Goal: Go to known website: Access a specific website the user already knows

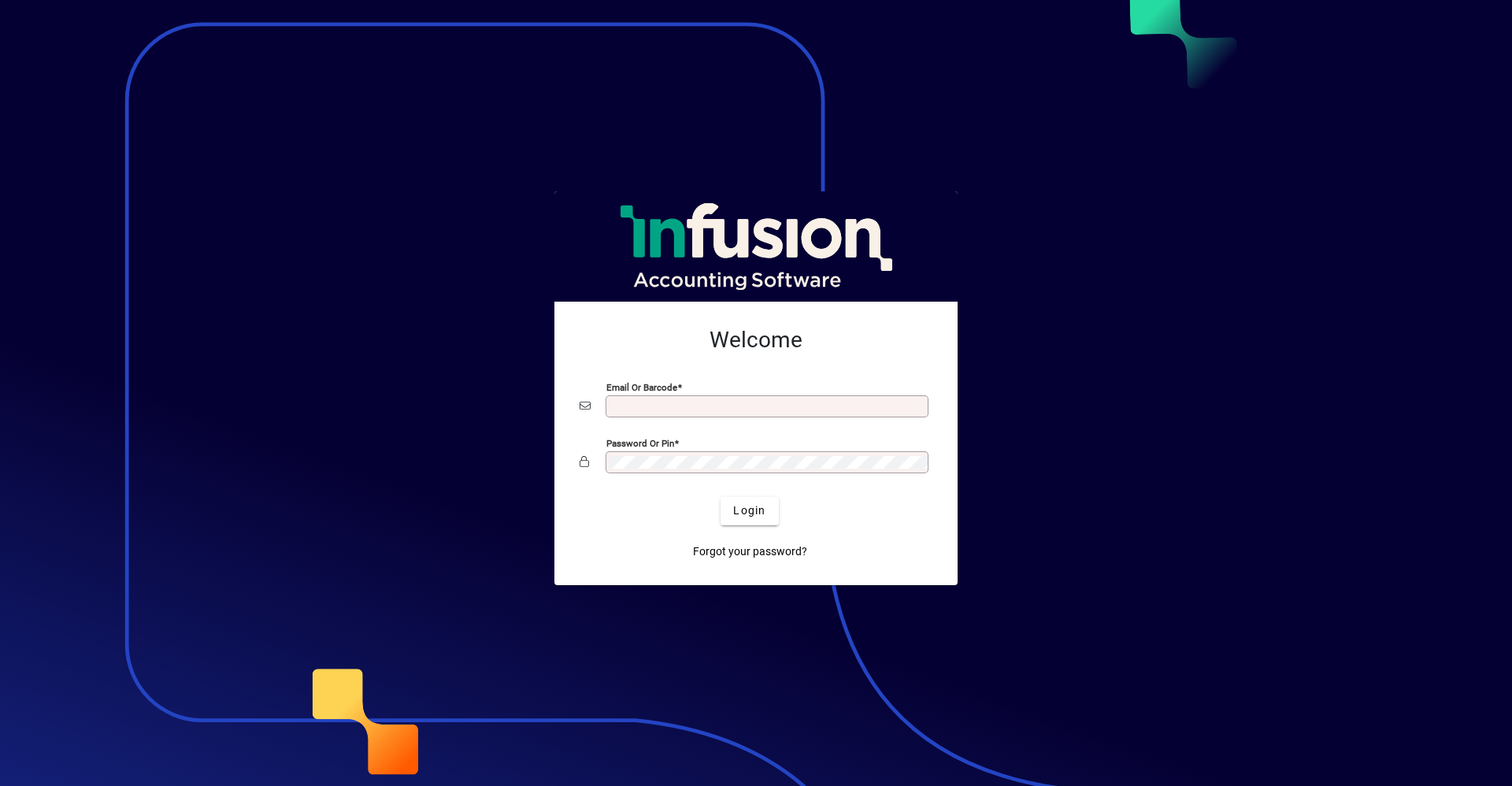
type input "**********"
click at [721, 497] on button "Login" at bounding box center [749, 511] width 58 height 28
